Goal: Information Seeking & Learning: Understand process/instructions

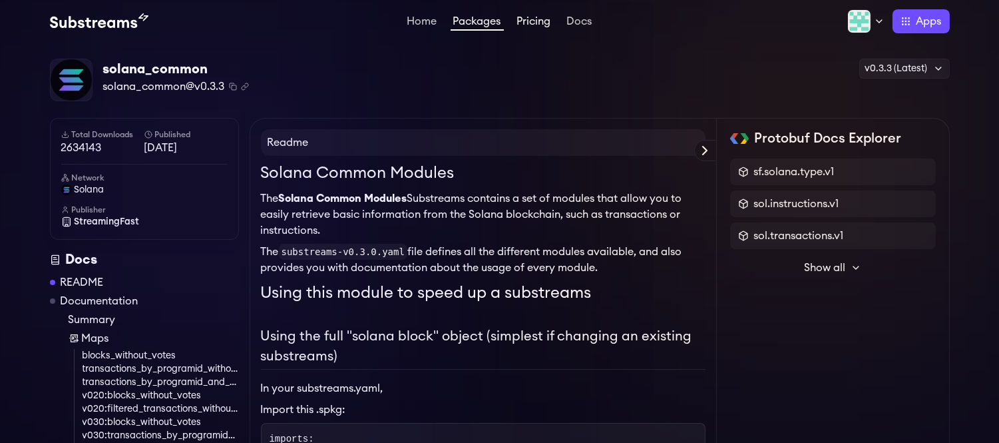
click at [544, 23] on link "Pricing" at bounding box center [534, 22] width 39 height 13
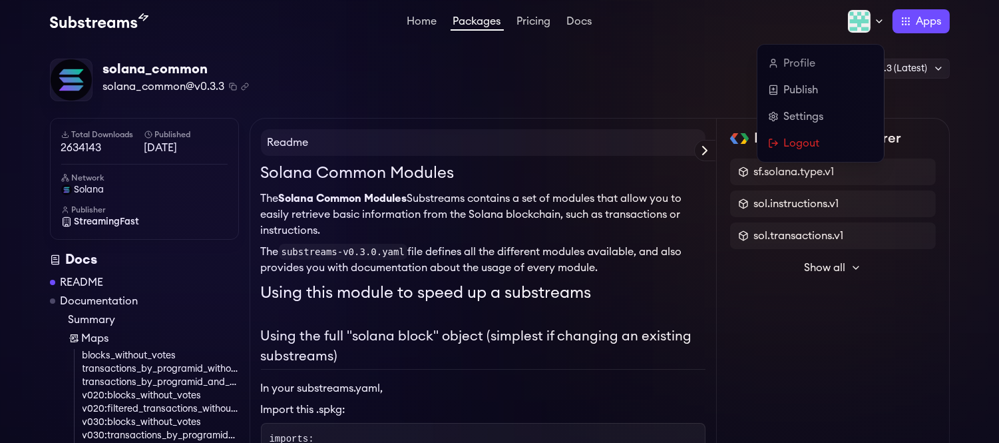
click at [876, 17] on icon at bounding box center [879, 21] width 11 height 11
click at [793, 91] on link "Publish" at bounding box center [820, 90] width 105 height 16
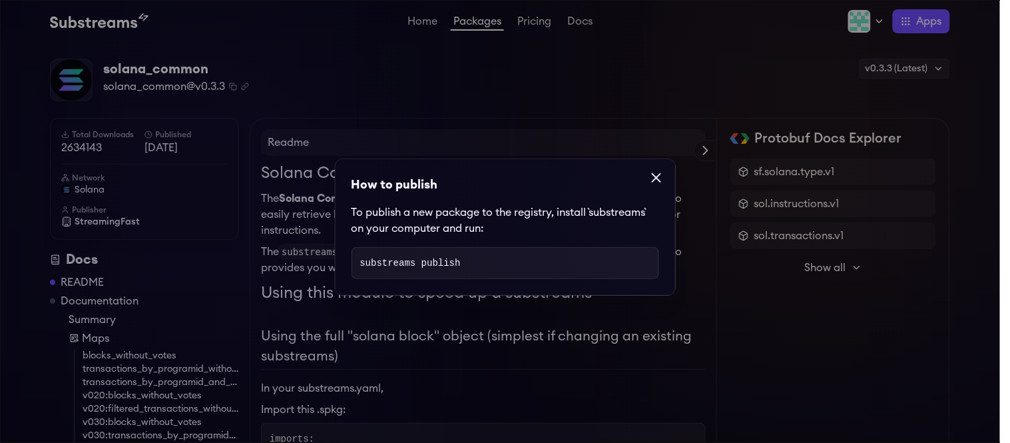
click at [758, 96] on dialog "How to publish To publish a new package to the registry, install `substreams` o…" at bounding box center [505, 221] width 1010 height 443
click at [870, 21] on dialog "How to publish To publish a new package to the registry, install `substreams` o…" at bounding box center [505, 221] width 1010 height 443
click at [933, 65] on dialog "How to publish To publish a new package to the registry, install `substreams` o…" at bounding box center [505, 221] width 1010 height 443
click at [422, 17] on dialog "How to publish To publish a new package to the registry, install `substreams` o…" at bounding box center [505, 221] width 1010 height 443
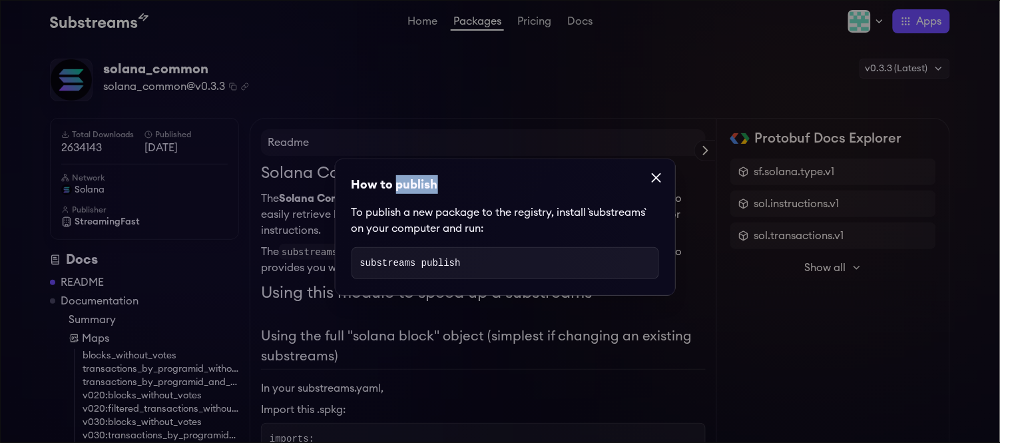
click at [422, 17] on dialog "How to publish To publish a new package to the registry, install `substreams` o…" at bounding box center [505, 221] width 1010 height 443
click at [338, 63] on dialog "How to publish To publish a new package to the registry, install `substreams` o…" at bounding box center [505, 221] width 1010 height 443
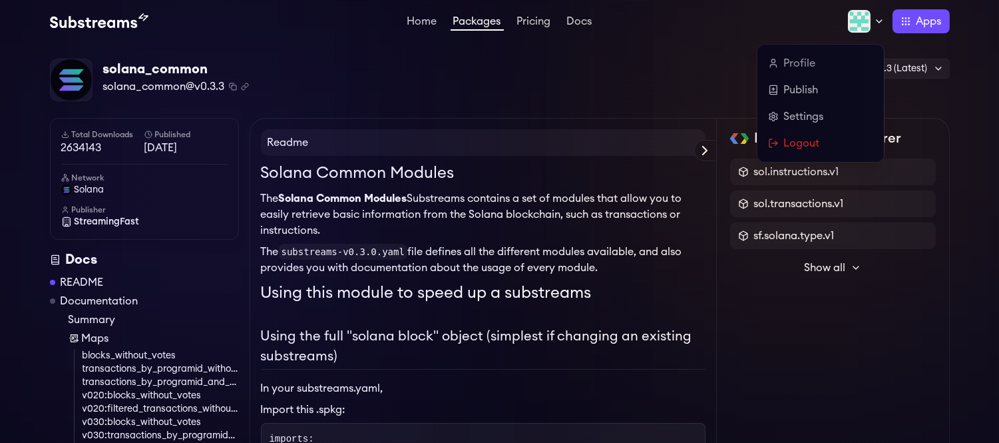
click at [874, 21] on icon at bounding box center [879, 21] width 11 height 11
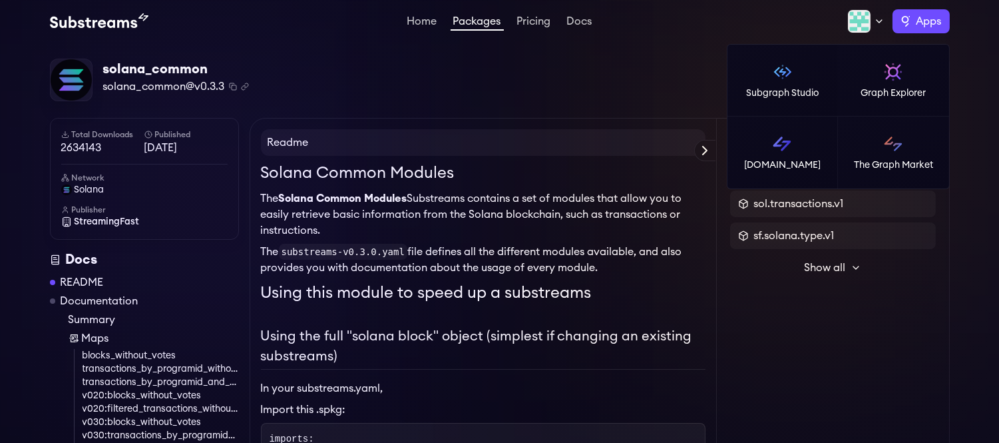
click at [906, 17] on label "Apps" at bounding box center [921, 21] width 57 height 24
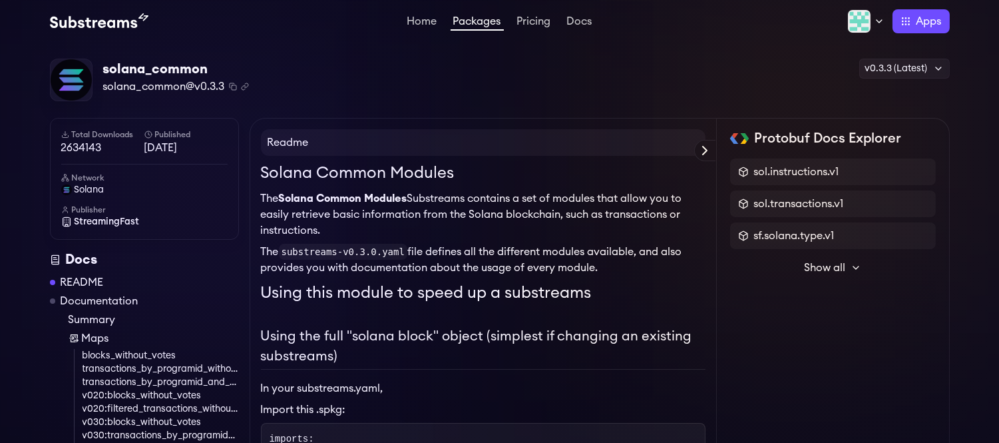
click at [667, 91] on div "solana_common solana_common@v0.3.3 Copied! Copied! v0.3.3 (Latest) v0.3.3 (Late…" at bounding box center [500, 80] width 900 height 43
click at [413, 18] on link "Home" at bounding box center [422, 22] width 35 height 13
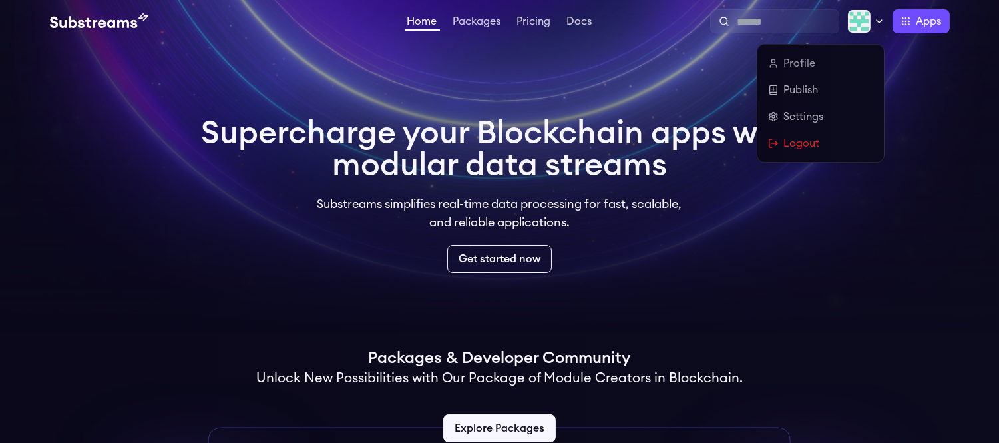
click at [874, 22] on icon at bounding box center [879, 21] width 11 height 11
